Goal: Task Accomplishment & Management: Complete application form

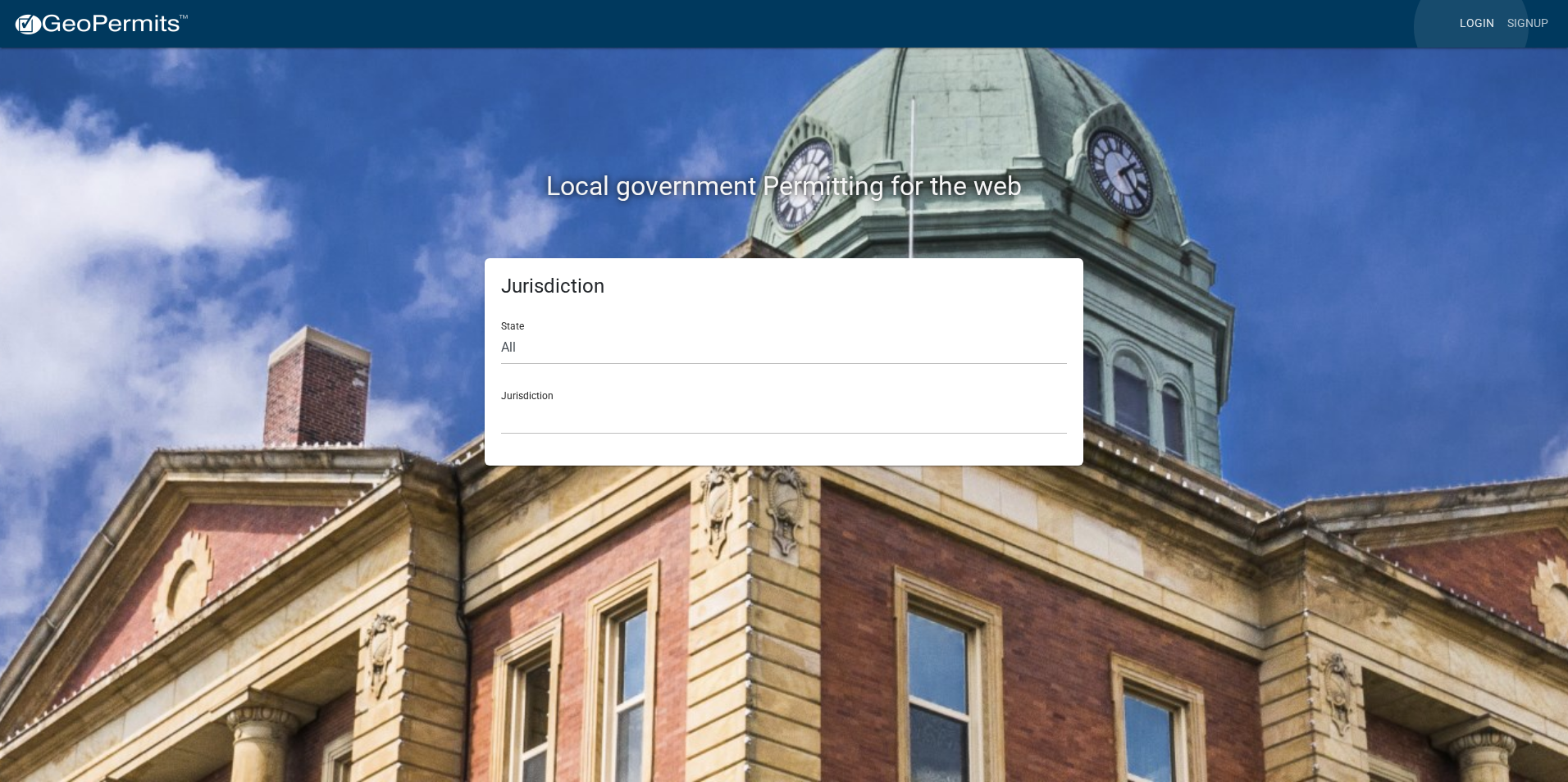
click at [1472, 26] on link "Login" at bounding box center [1478, 24] width 48 height 32
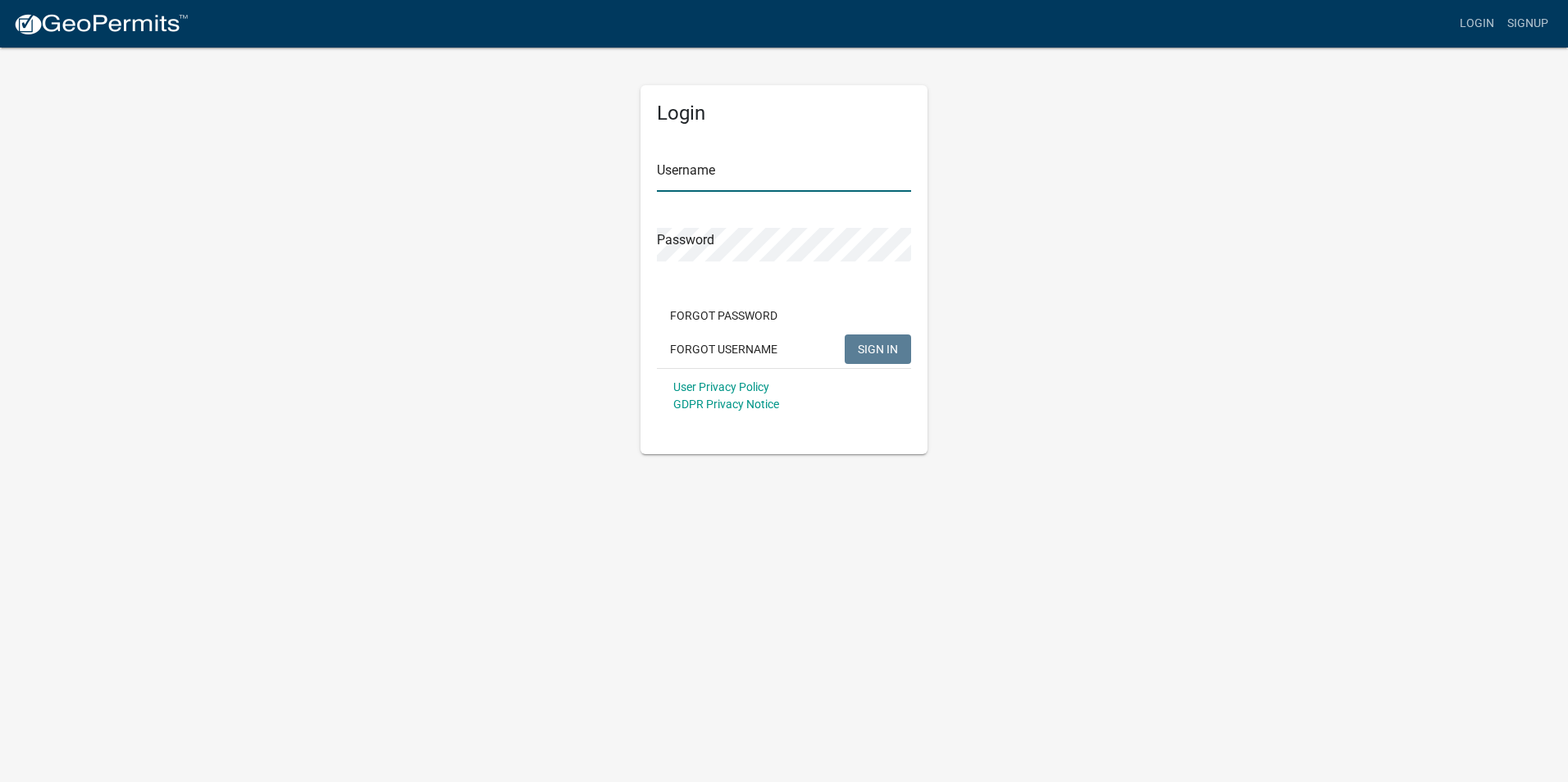
type input "dwooten707"
click at [875, 350] on span "SIGN IN" at bounding box center [878, 348] width 40 height 13
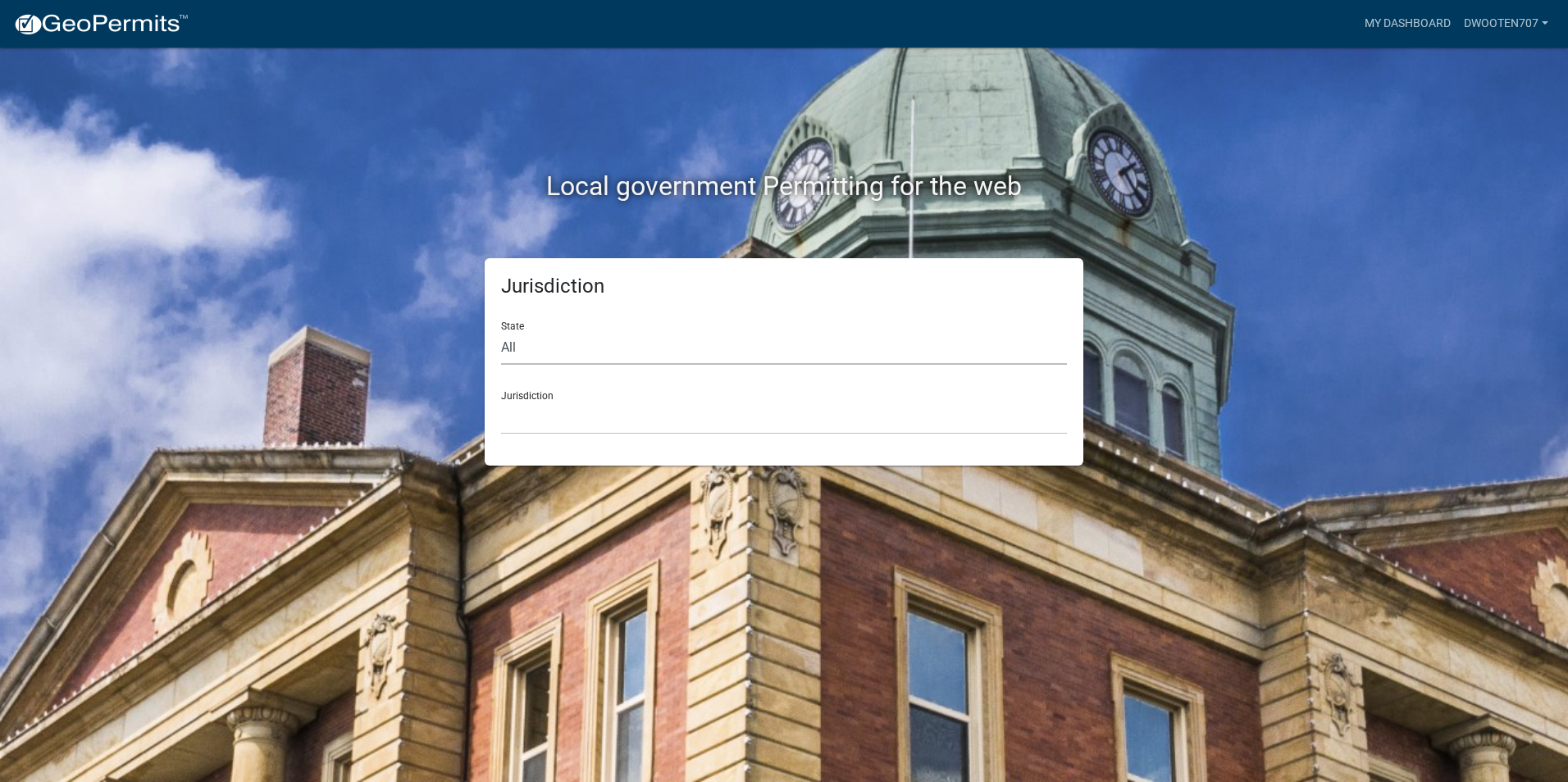
click at [524, 341] on select "All Colorado Georgia Indiana Iowa Kansas Minnesota Ohio South Carolina Wisconsin" at bounding box center [783, 347] width 566 height 33
select select "Georgia"
click at [501, 331] on select "All Colorado Georgia Indiana Iowa Kansas Minnesota Ohio South Carolina Wisconsin" at bounding box center [783, 347] width 566 height 33
drag, startPoint x: 534, startPoint y: 365, endPoint x: 551, endPoint y: 422, distance: 59.5
click at [551, 422] on select "Cook County, Georgia Crawford County, Georgia Gilmer County, Georgia Haralson C…" at bounding box center [783, 417] width 566 height 33
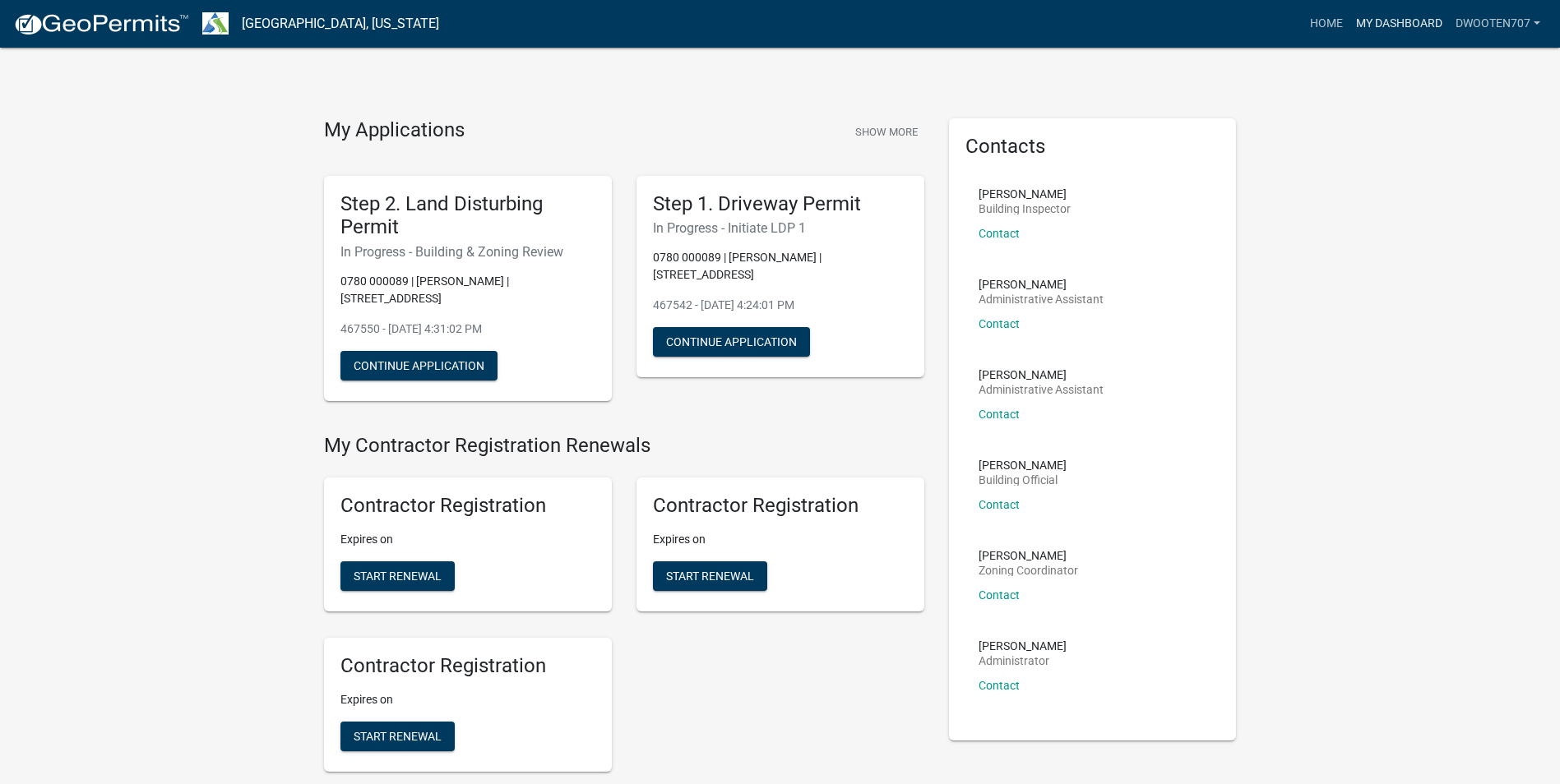
click at [1400, 21] on link "My Dashboard" at bounding box center [1399, 24] width 99 height 32
click at [1388, 23] on link "My Dashboard" at bounding box center [1399, 24] width 99 height 32
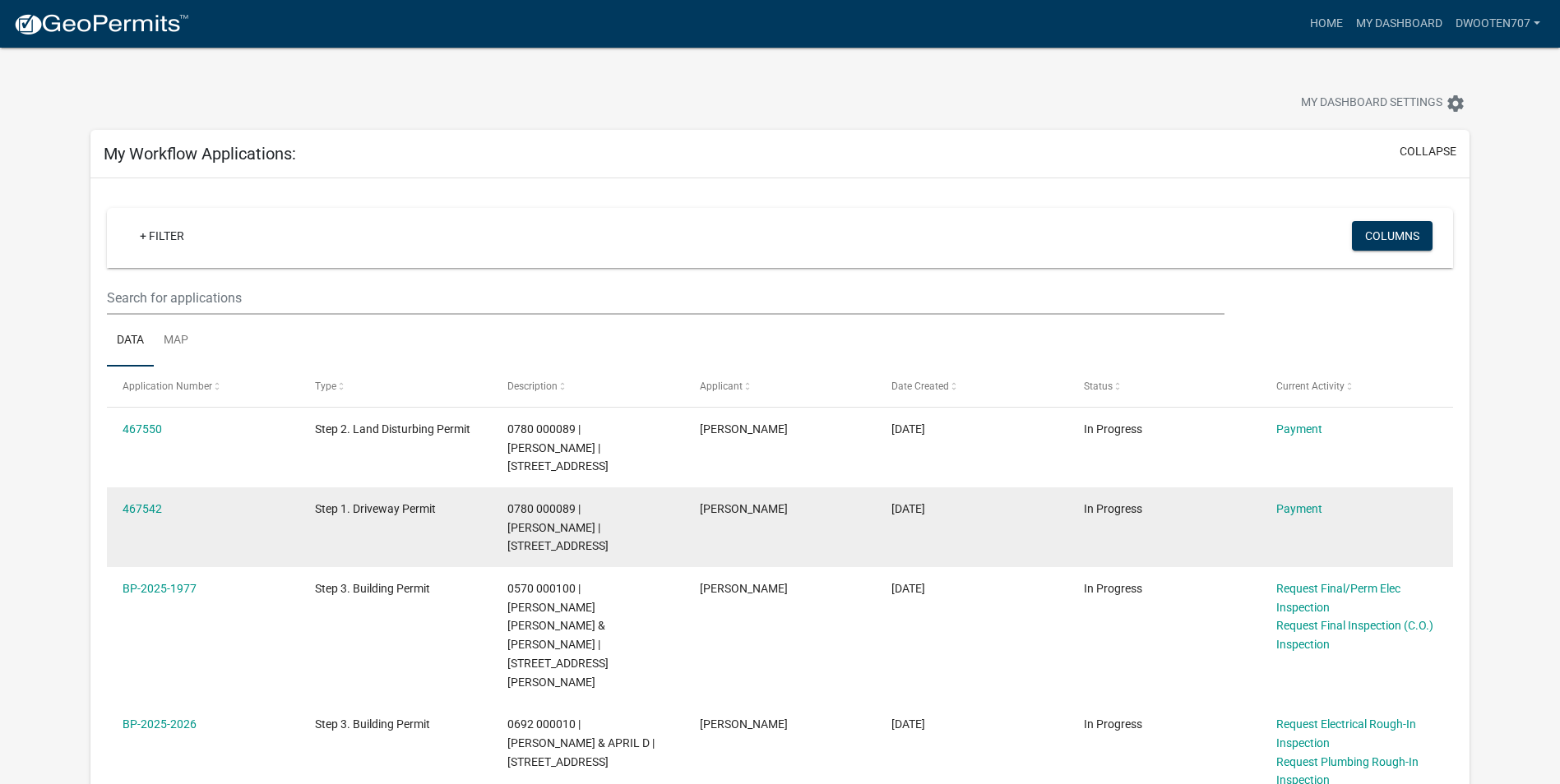
click at [378, 510] on span "Step 1. Driveway Permit" at bounding box center [375, 508] width 121 height 13
click at [1306, 509] on link "Payment" at bounding box center [1299, 508] width 46 height 13
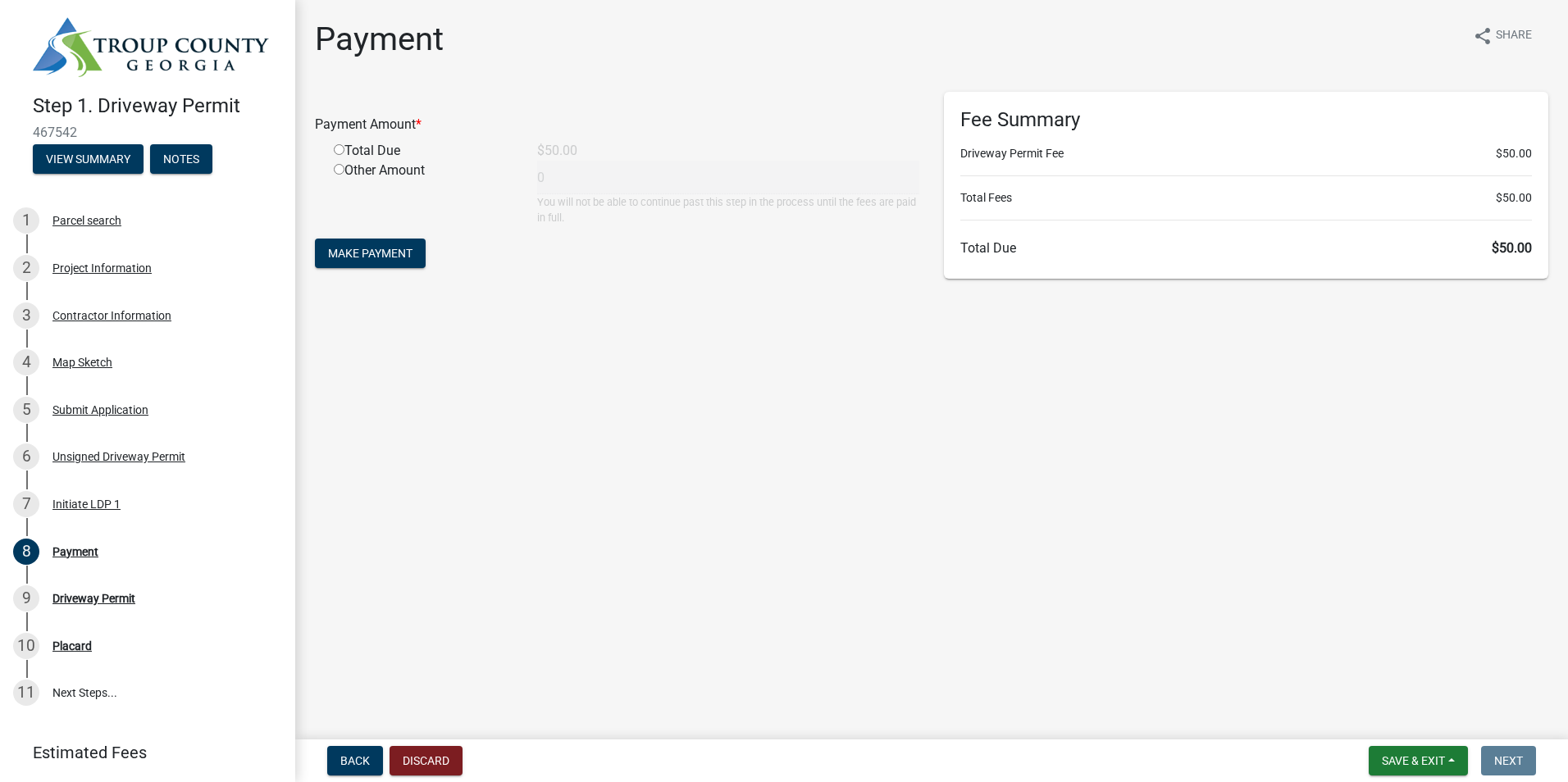
click at [337, 148] on input "radio" at bounding box center [339, 149] width 10 height 10
radio input "true"
type input "50"
click at [376, 258] on span "Make Payment" at bounding box center [370, 252] width 84 height 13
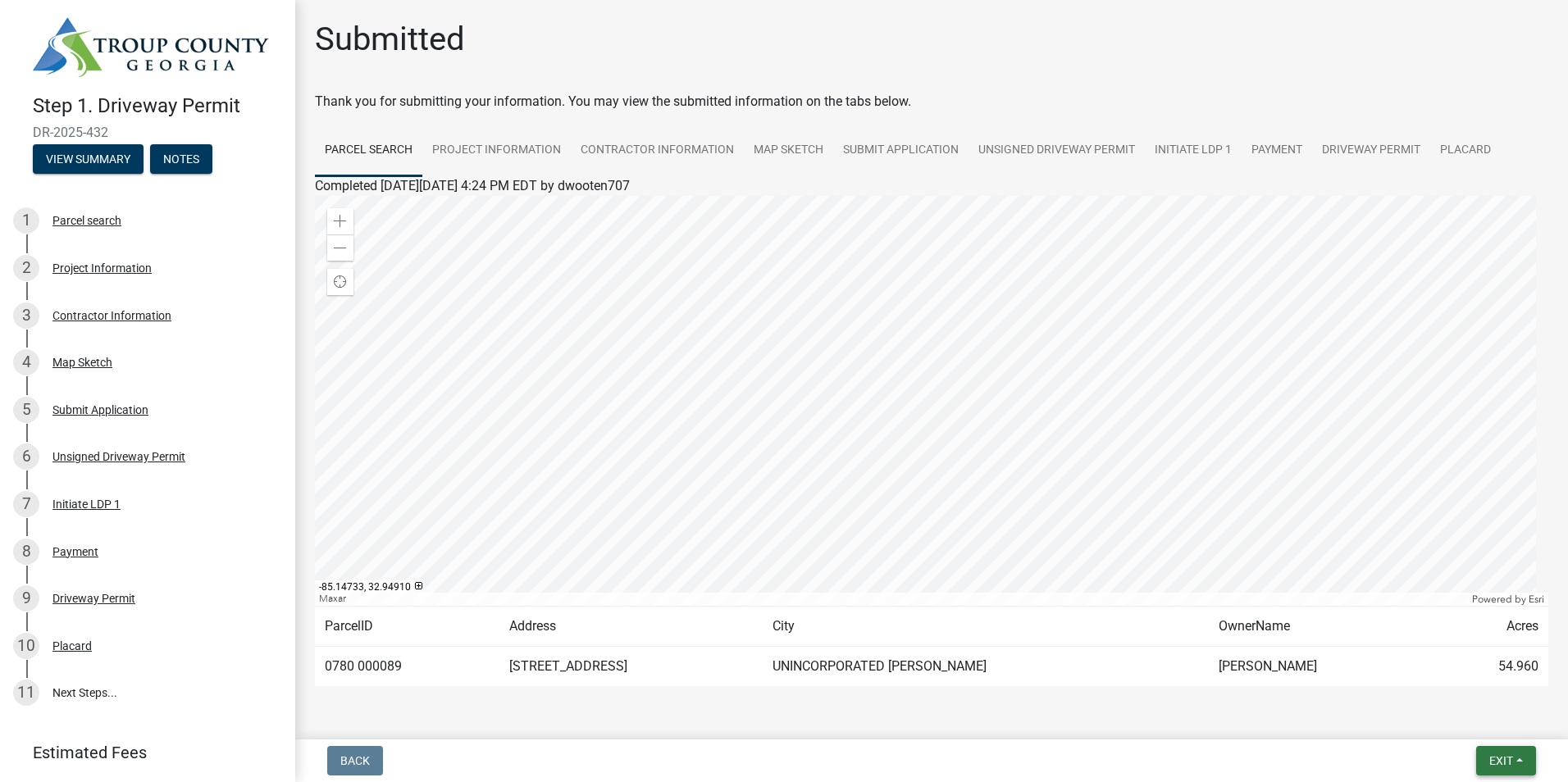
click at [1520, 762] on button "Exit" at bounding box center [1506, 761] width 60 height 30
click at [1473, 720] on button "Save & Exit" at bounding box center [1471, 718] width 131 height 39
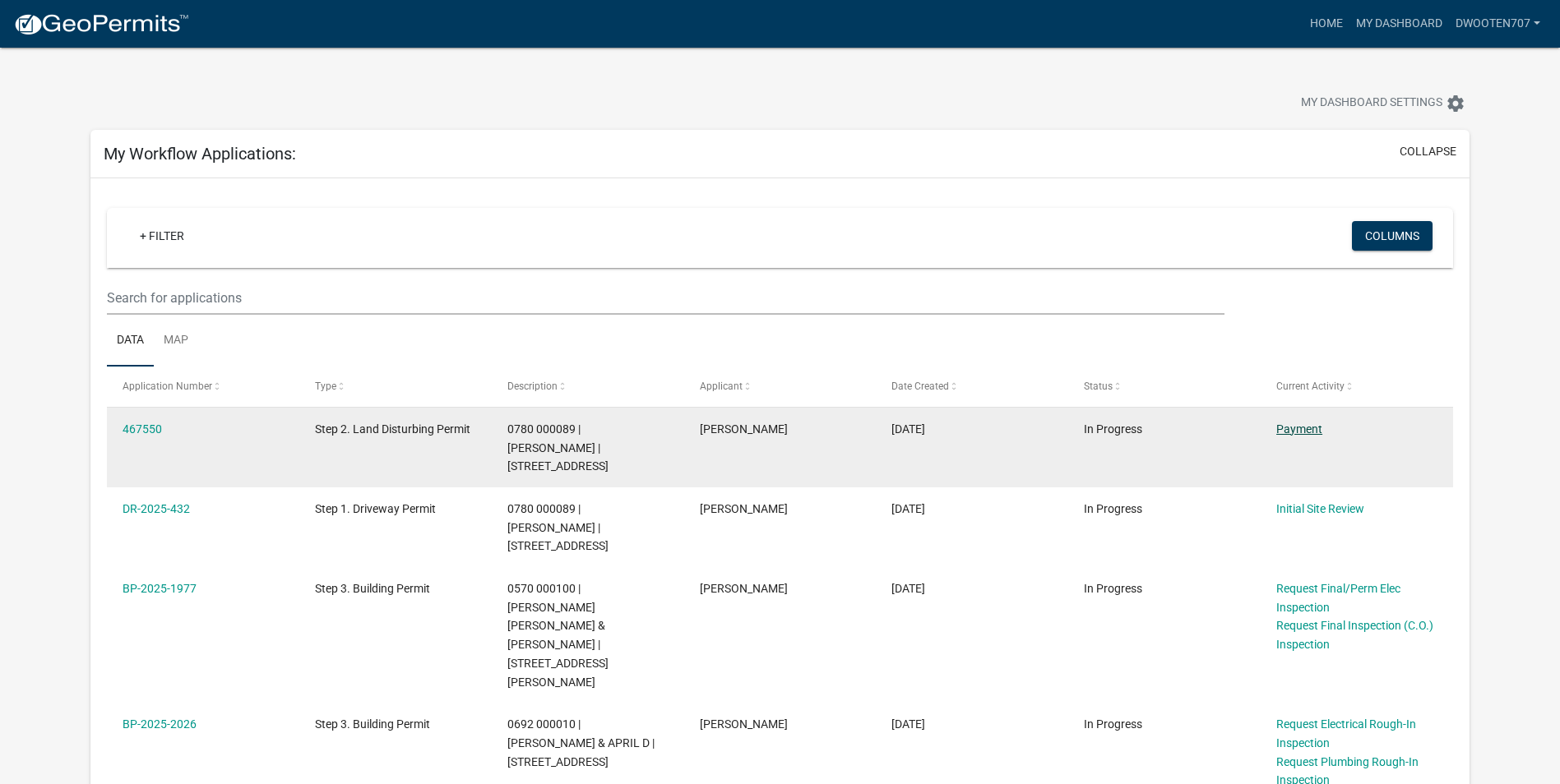
click at [1295, 426] on link "Payment" at bounding box center [1299, 428] width 46 height 13
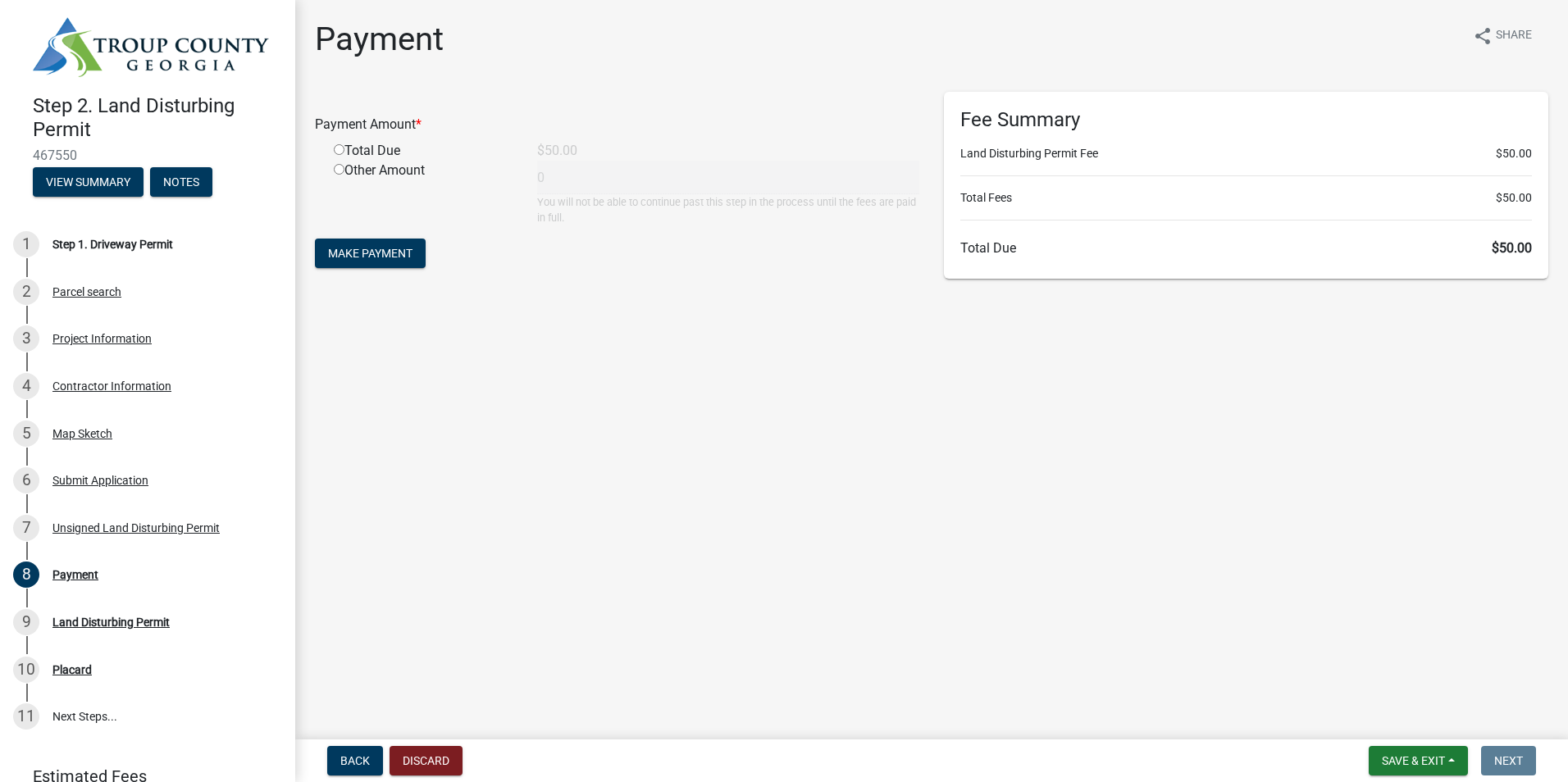
click at [340, 150] on input "radio" at bounding box center [339, 149] width 10 height 10
radio input "true"
type input "50"
click at [368, 255] on span "Make Payment" at bounding box center [370, 252] width 84 height 13
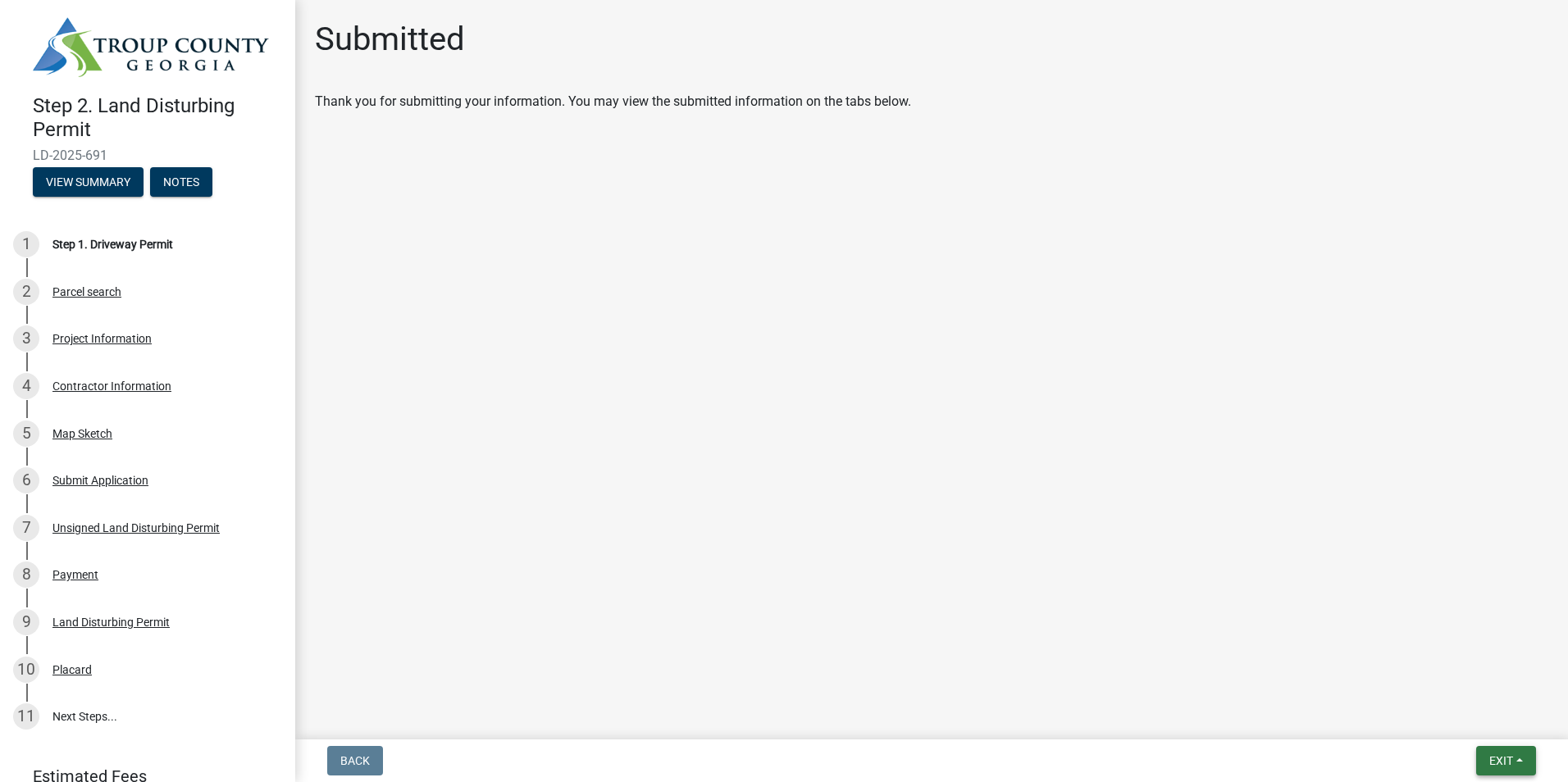
click at [1523, 763] on button "Exit" at bounding box center [1506, 761] width 60 height 30
click at [1468, 720] on button "Save & Exit" at bounding box center [1471, 718] width 131 height 39
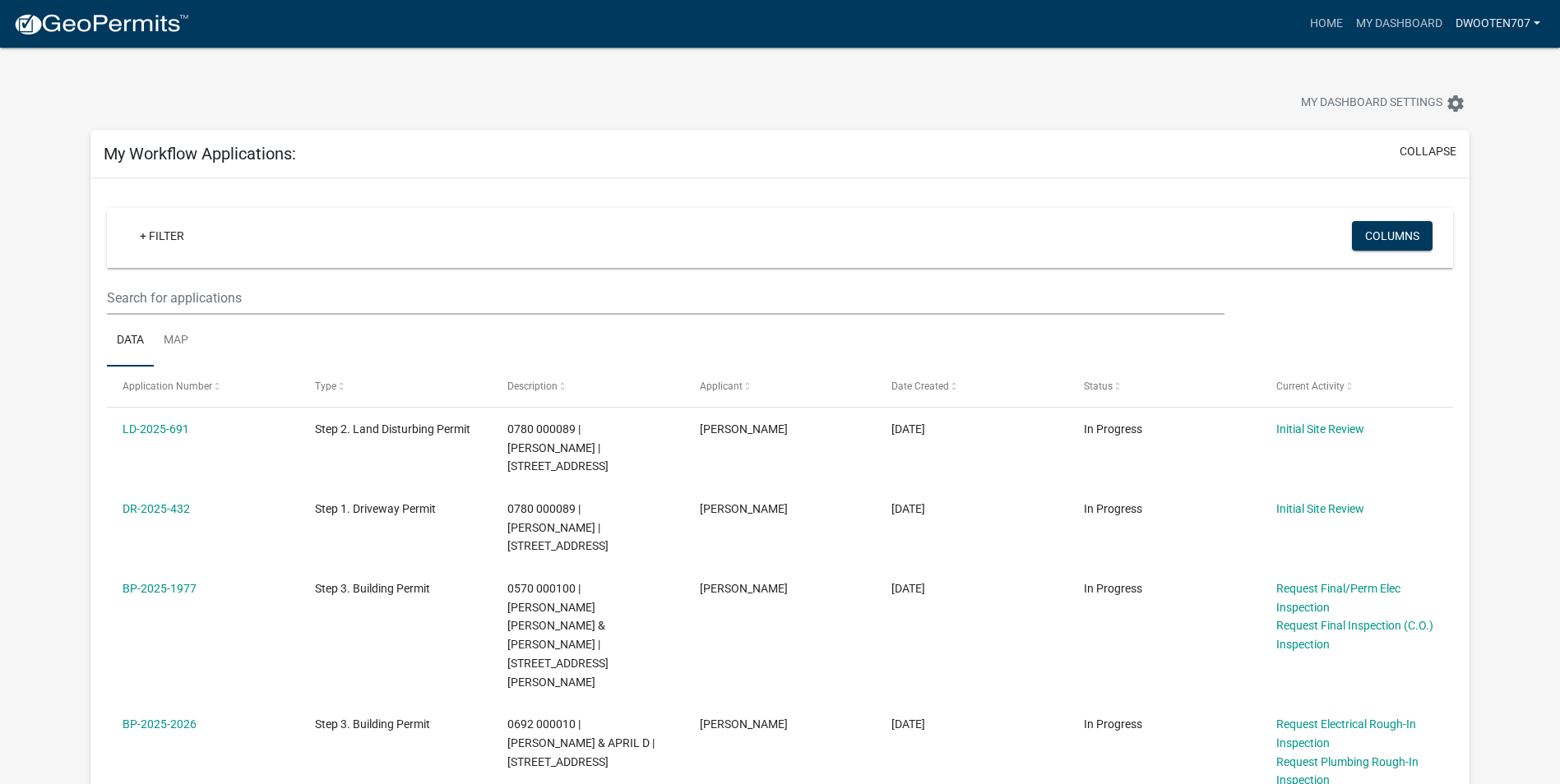
click at [1535, 24] on link "dwooten707" at bounding box center [1498, 24] width 98 height 32
click at [1439, 169] on link "Logout" at bounding box center [1476, 160] width 140 height 39
